Goal: Use online tool/utility: Utilize a website feature to perform a specific function

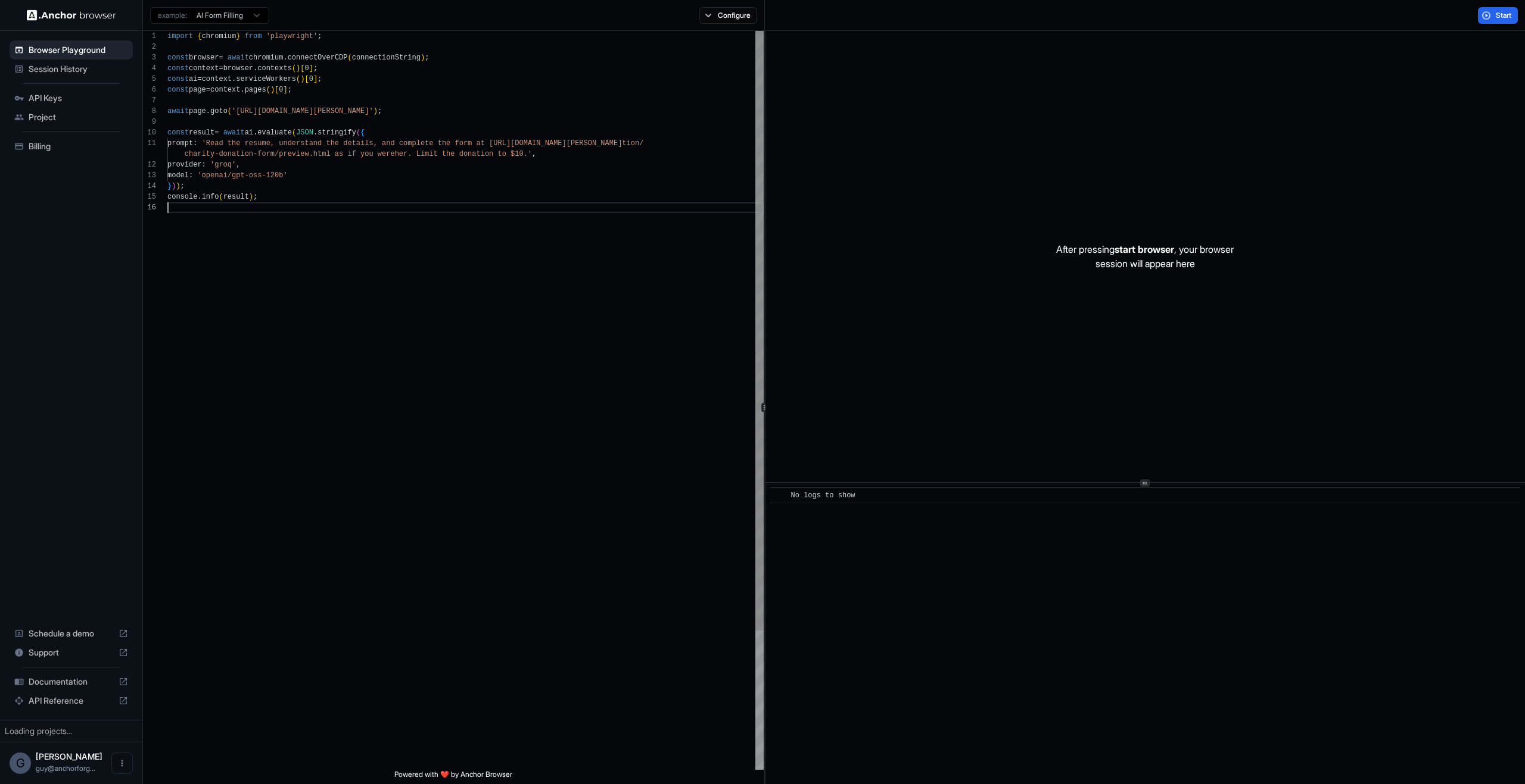
drag, startPoint x: 565, startPoint y: 279, endPoint x: 565, endPoint y: 270, distance: 9.0
click at [566, 278] on div "import { chromium } from 'playwright' ; const browser = await chromium . connec…" at bounding box center [465, 485] width 596 height 911
click at [738, 13] on button "Configure" at bounding box center [728, 14] width 58 height 16
click at [751, 68] on div "CAPTCHA solver" at bounding box center [746, 70] width 74 height 12
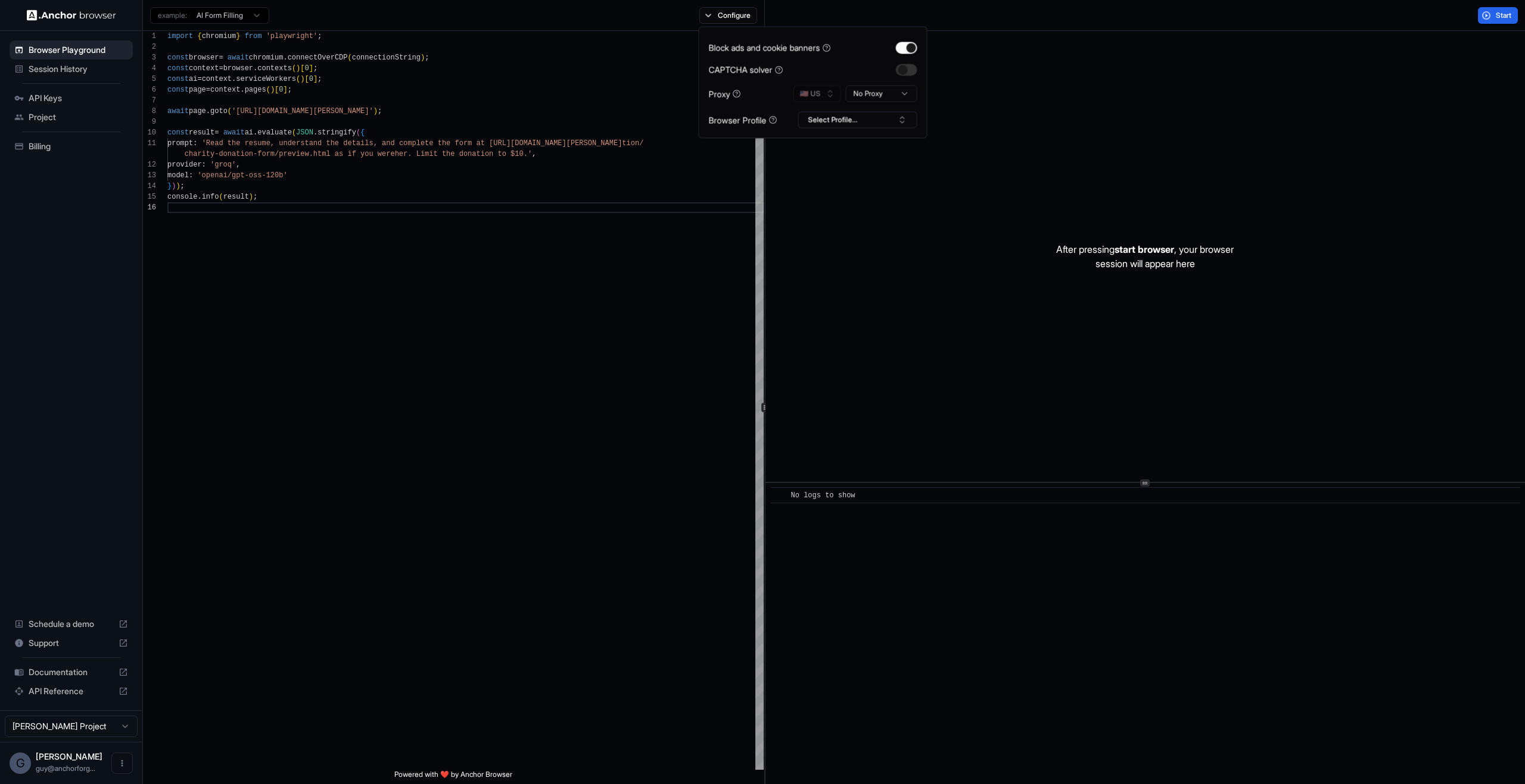
drag, startPoint x: 968, startPoint y: 100, endPoint x: 909, endPoint y: 114, distance: 60.6
click at [965, 100] on div "After pressing start browser , your browser session will appear here" at bounding box center [1145, 256] width 760 height 451
click at [742, 24] on div "example: AI Form Filling Configure" at bounding box center [453, 15] width 621 height 31
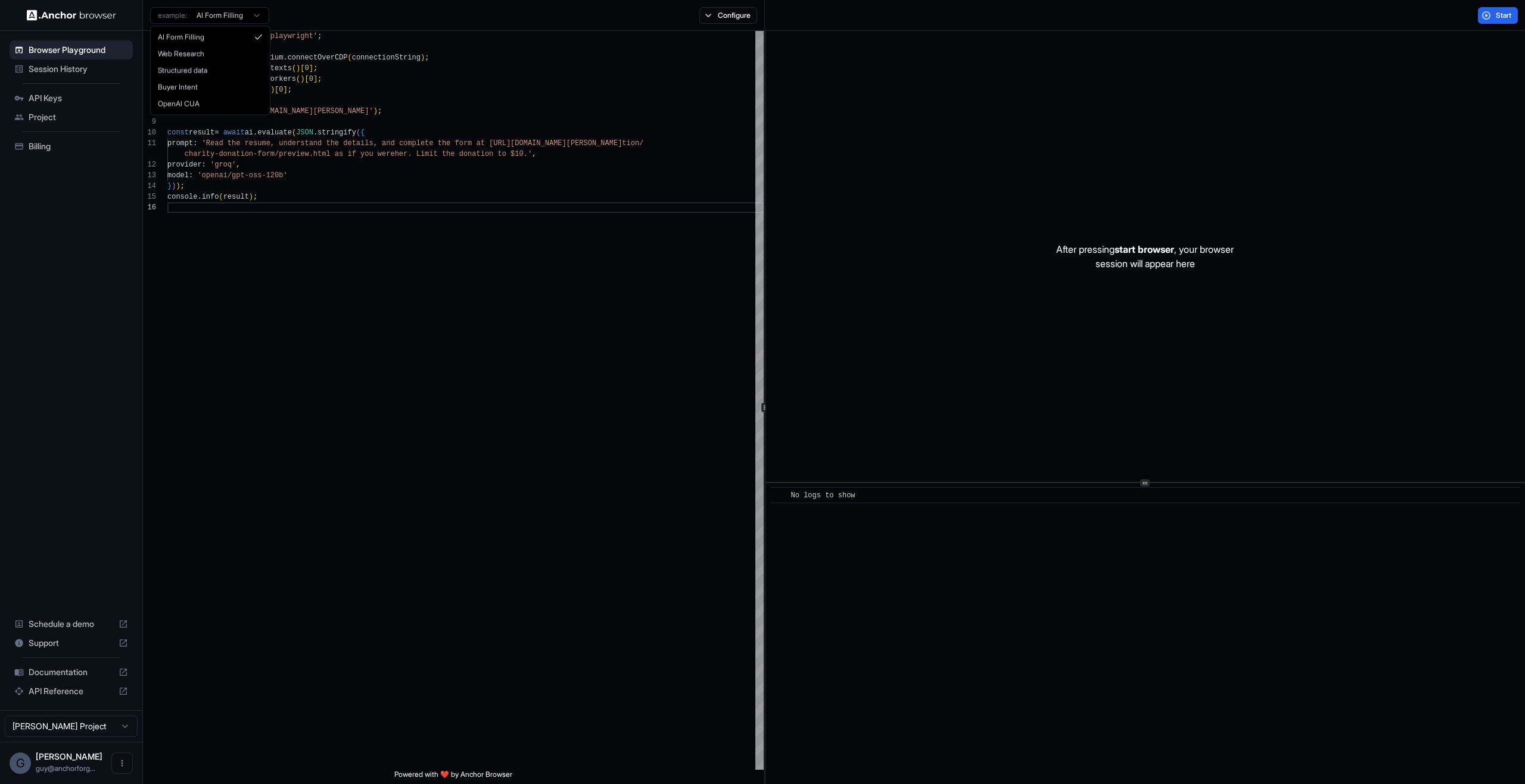
click at [254, 7] on html "Browser Playground Session History API Keys Project Billing Schedule a demo Sup…" at bounding box center [762, 392] width 1525 height 784
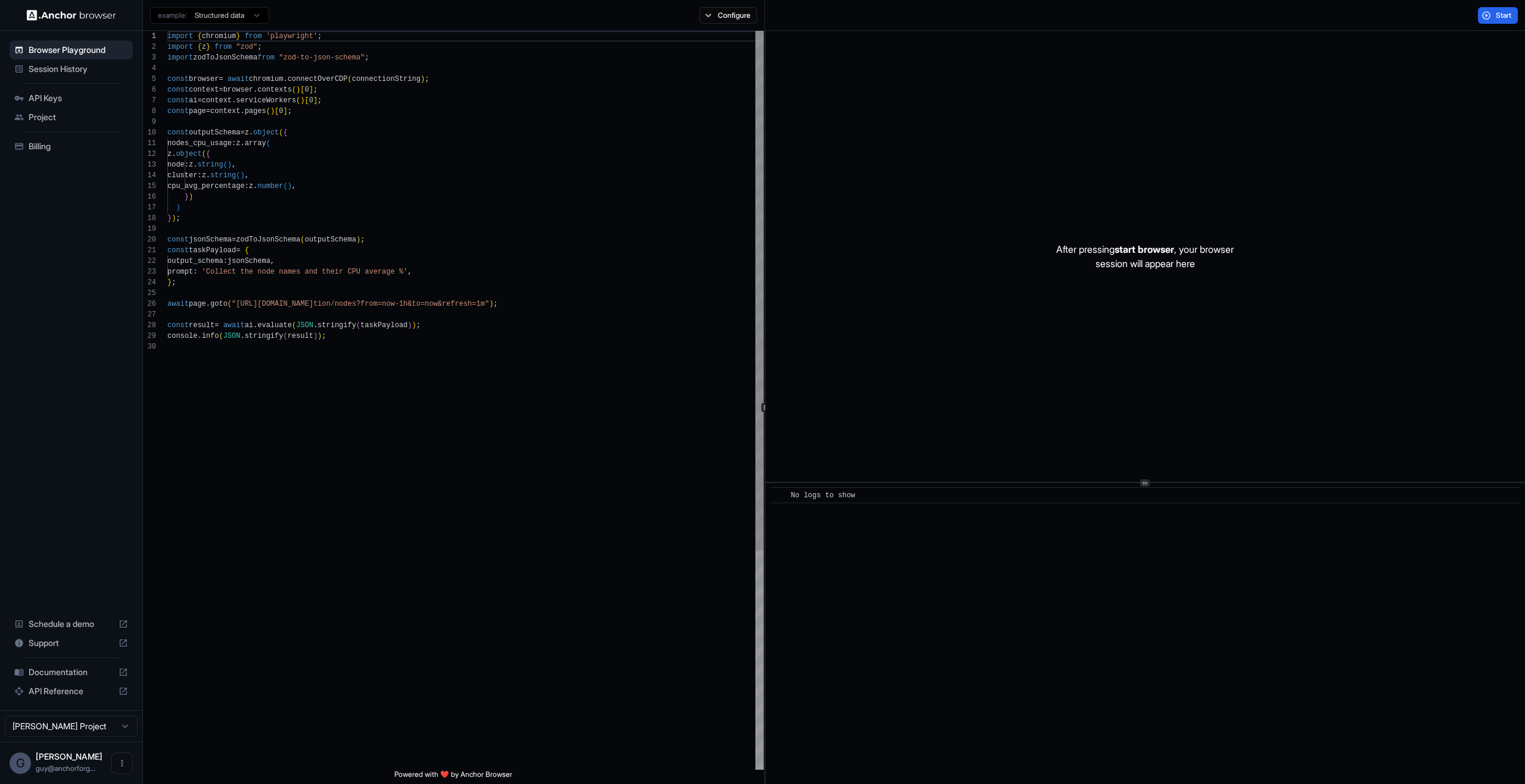
click at [436, 169] on div "import { chromium } from 'playwright' ; import { z } from "zod" ; import zodToJ…" at bounding box center [465, 555] width 596 height 1050
click at [1482, 28] on div "Start" at bounding box center [1144, 15] width 760 height 31
click at [1483, 25] on div "Start" at bounding box center [1144, 15] width 760 height 31
click at [1485, 23] on button "Start" at bounding box center [1497, 14] width 40 height 16
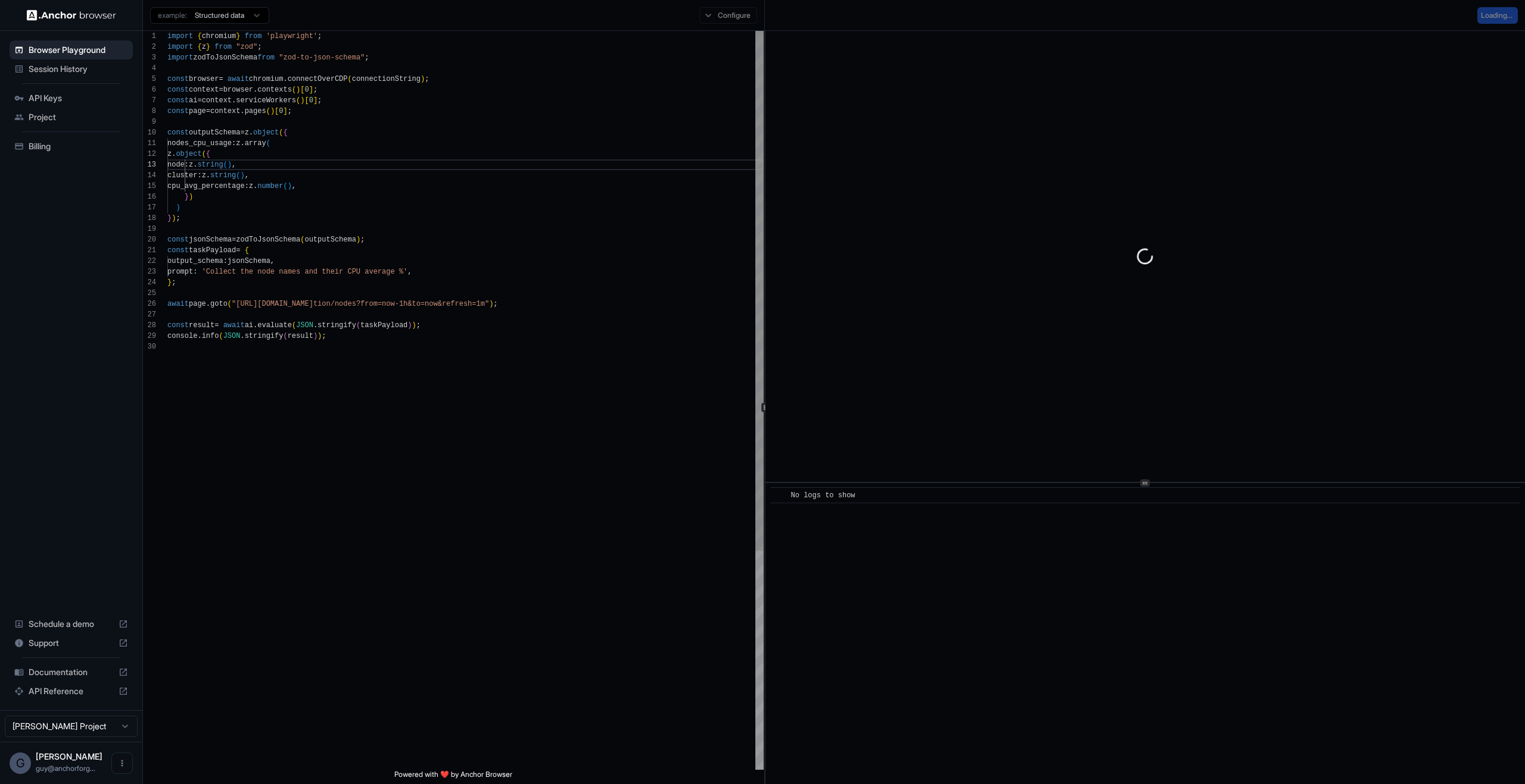
type textarea "**********"
click at [705, 433] on div "import { chromium } from 'playwright' ; import { z } from "zod" ; import zodToJ…" at bounding box center [465, 555] width 596 height 1050
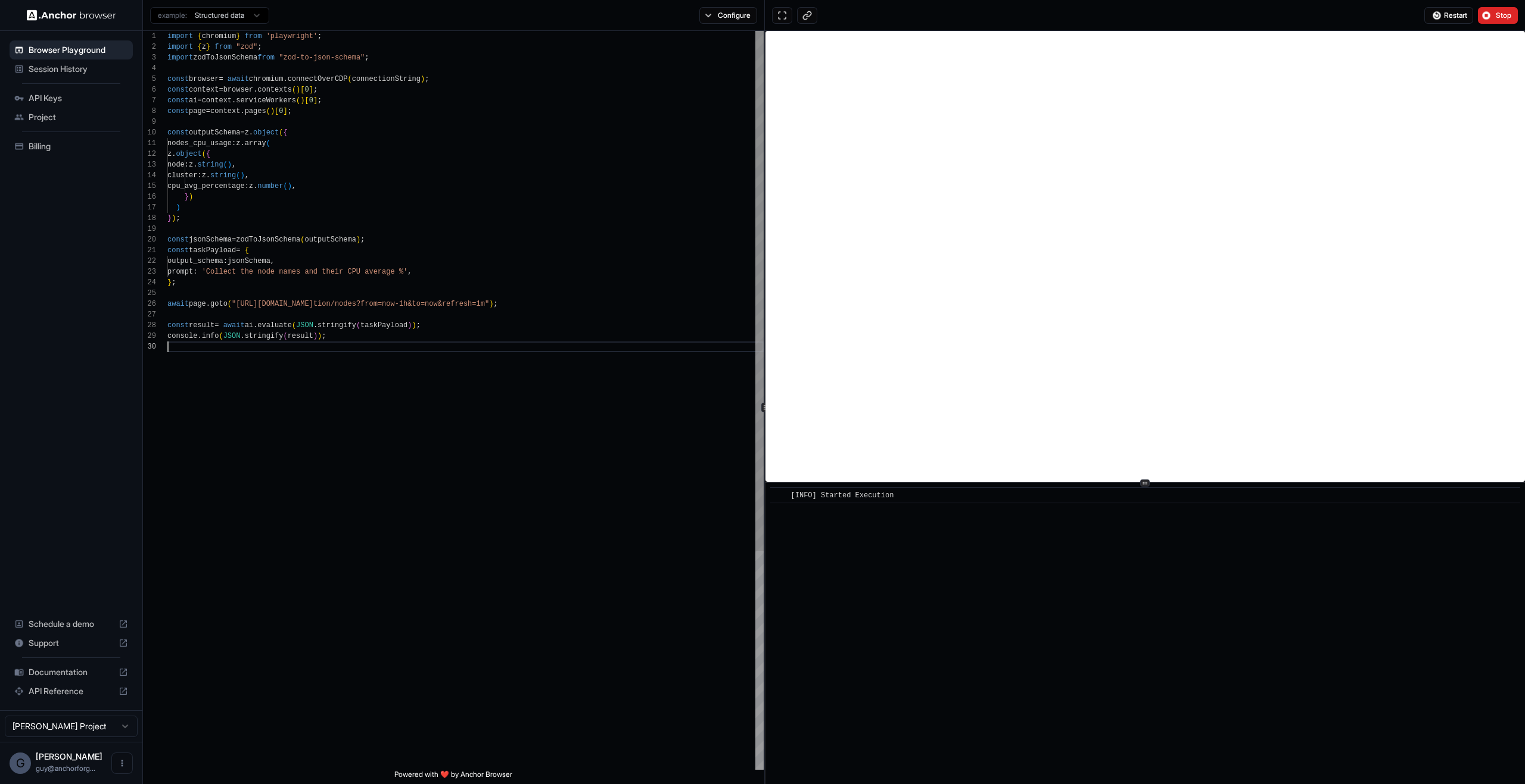
click at [711, 438] on div "import { chromium } from 'playwright' ; import { z } from "zod" ; import zodToJ…" at bounding box center [465, 555] width 596 height 1050
click at [943, 677] on div "​ [INFO] Started Execution" at bounding box center [1145, 634] width 760 height 301
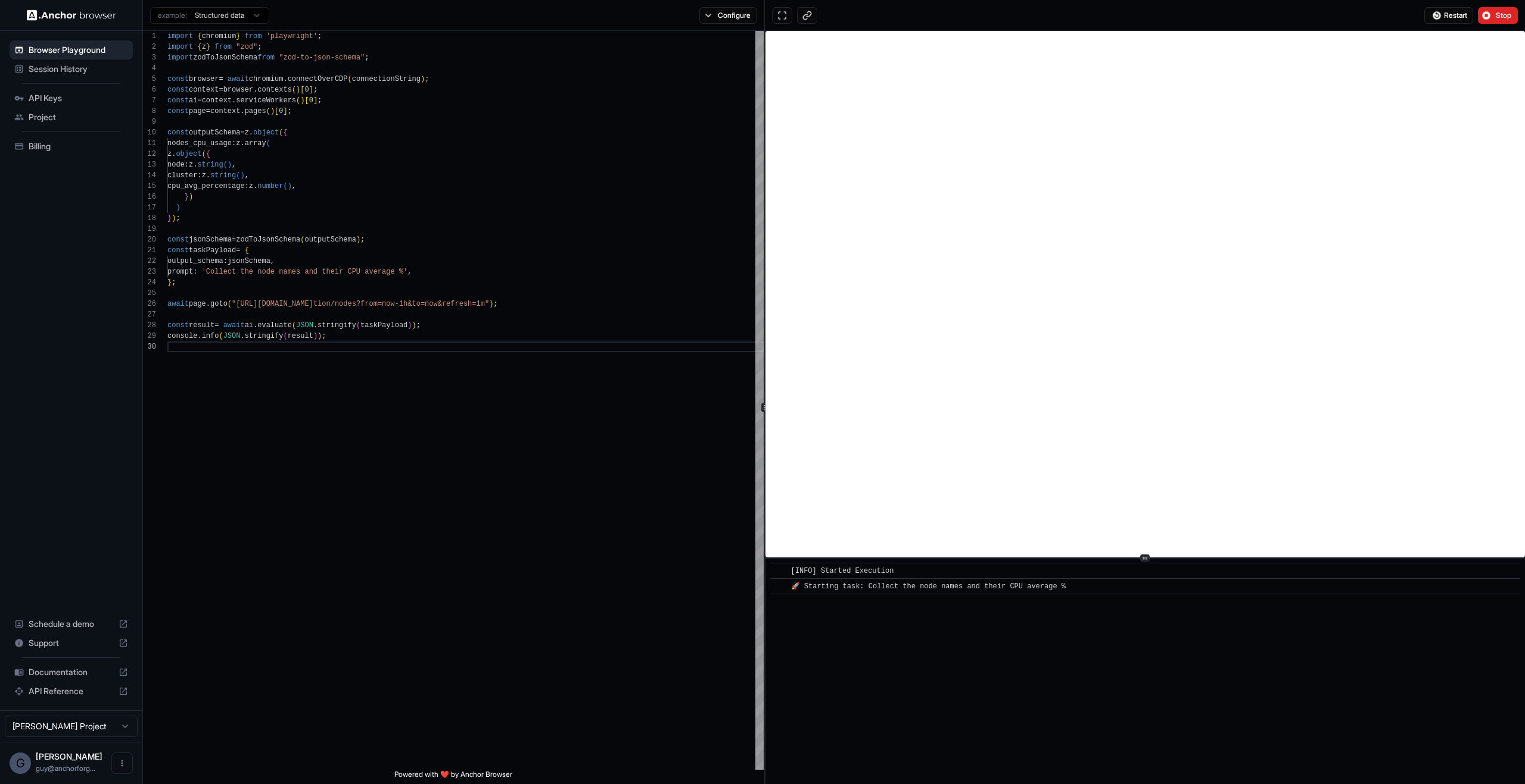
click at [1244, 560] on div "​ [INFO] Started Execution ​ 🚀 Starting task: Collect the node names and their …" at bounding box center [1145, 407] width 760 height 753
click at [1254, 671] on div "​ [INFO] Started Execution ​ 🚀 Starting task: Collect the node names and their …" at bounding box center [1145, 671] width 760 height 226
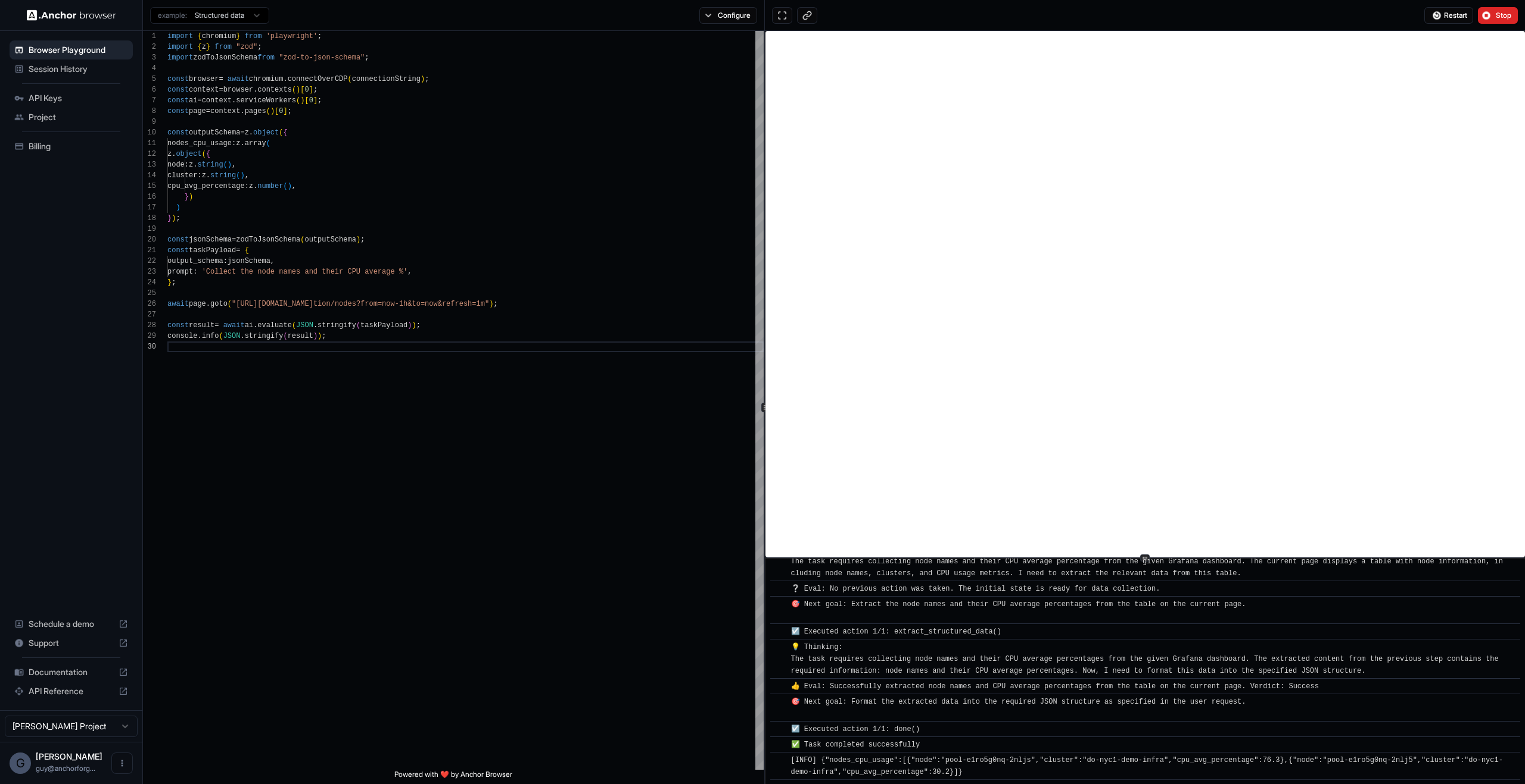
scroll to position [68, 0]
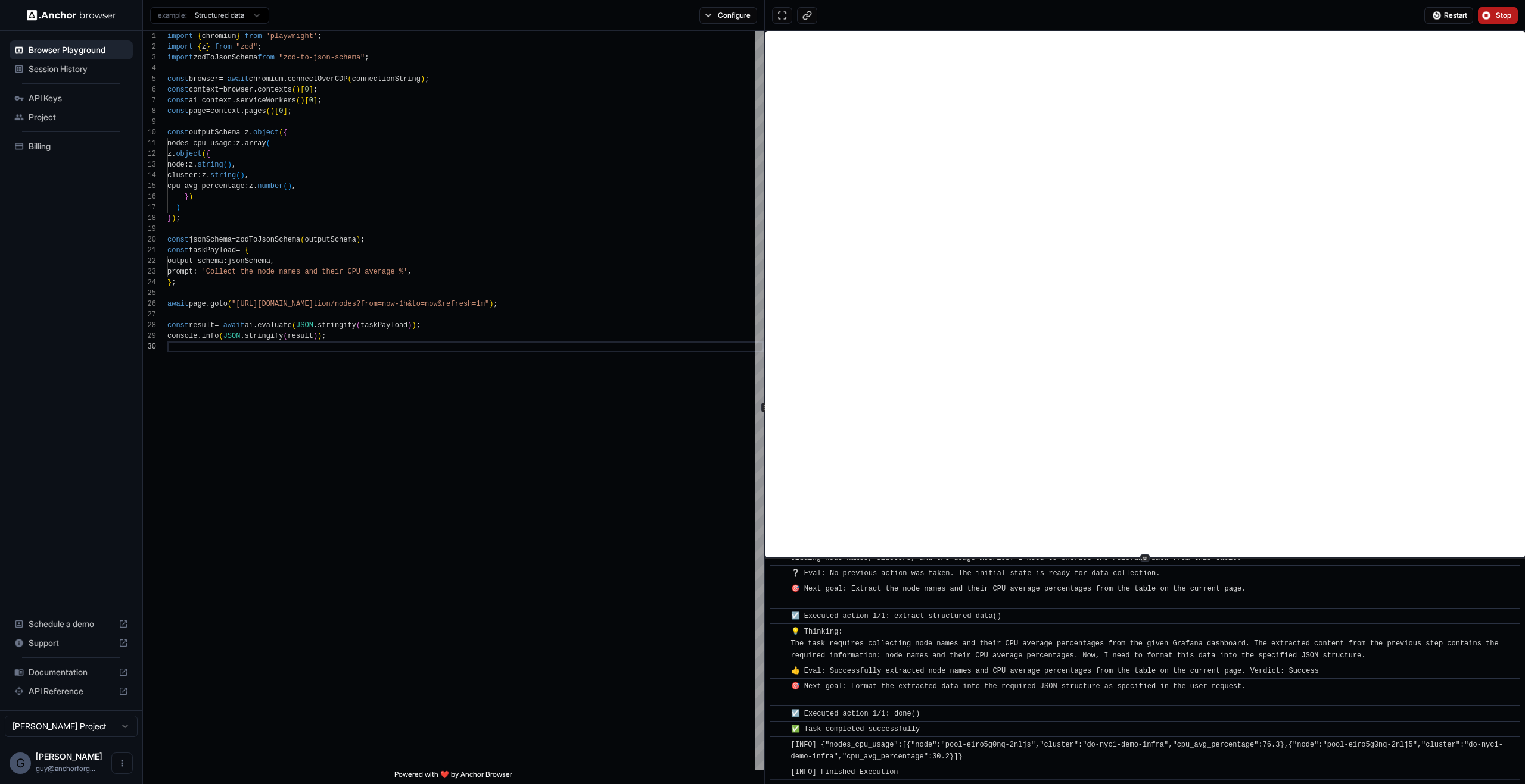
click at [1493, 21] on button "Stop" at bounding box center [1497, 14] width 40 height 16
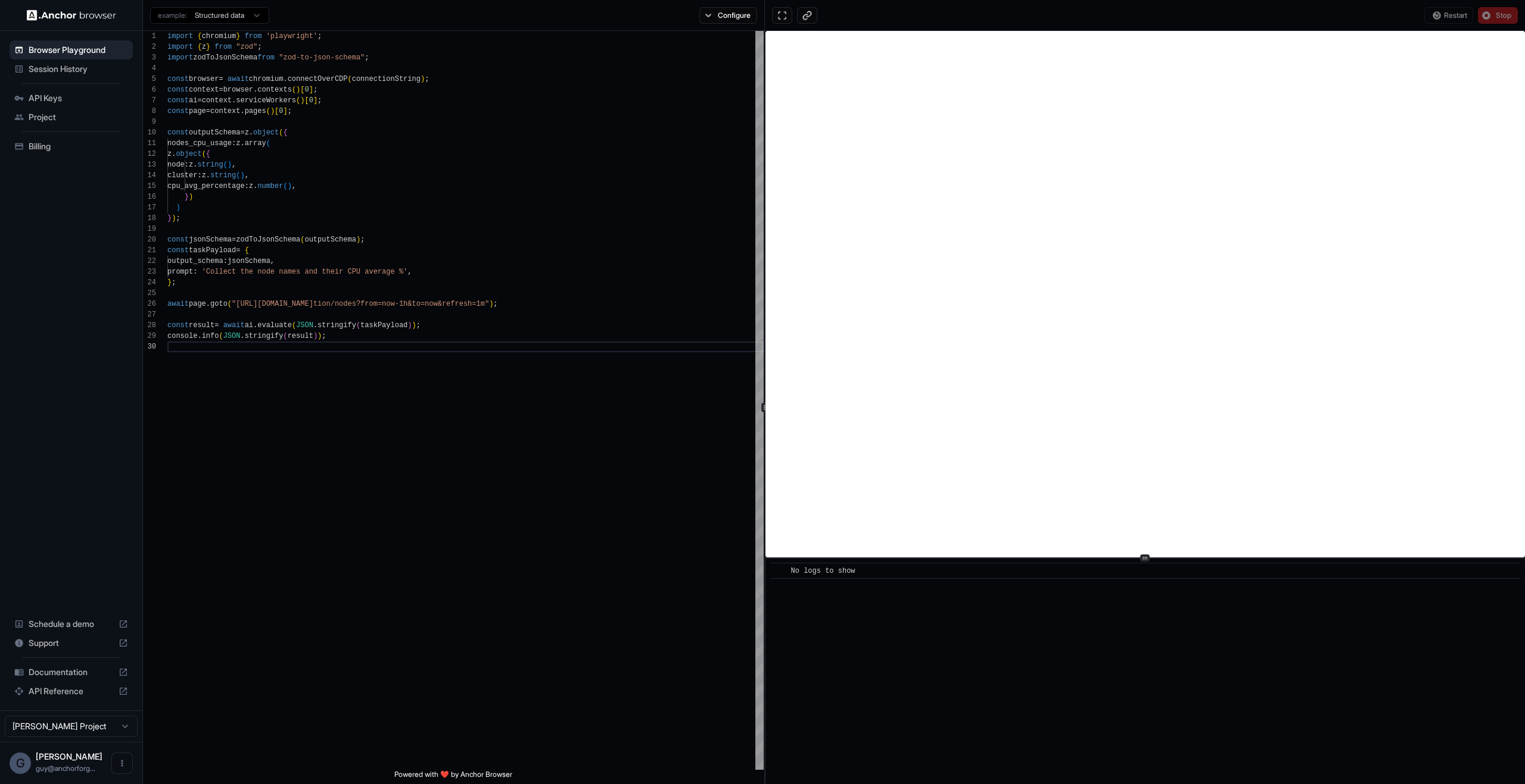
scroll to position [0, 0]
